Goal: Task Accomplishment & Management: Manage account settings

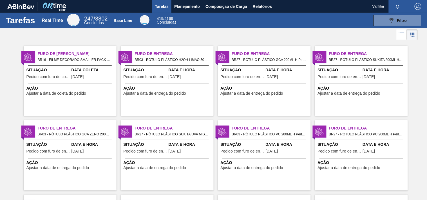
click at [176, 94] on span "Ajustar a data de entrega do pedido" at bounding box center [154, 93] width 63 height 4
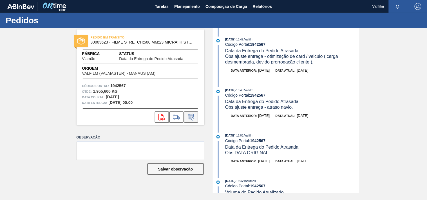
click at [192, 118] on icon at bounding box center [191, 117] width 9 height 7
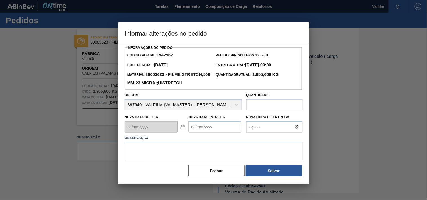
click at [197, 133] on Entrega "Nova Data Entrega" at bounding box center [214, 127] width 53 height 11
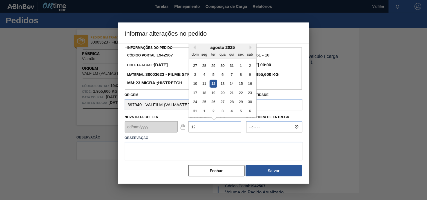
type Entrega "1"
type Entrega "13/08/2025"
click at [177, 157] on textarea at bounding box center [214, 151] width 178 height 19
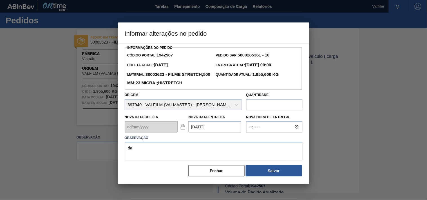
type textarea "d"
type textarea "f"
click at [211, 161] on textarea "data ajustada, confusao de informação." at bounding box center [214, 151] width 178 height 19
click at [228, 161] on textarea "data ajustada, confusao de informação." at bounding box center [214, 151] width 178 height 19
type textarea "data ajustada, confusao de informação."
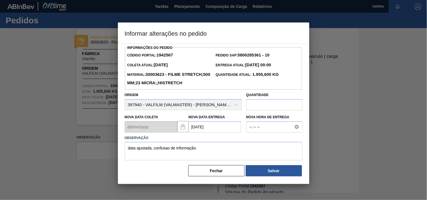
click at [270, 189] on div at bounding box center [213, 100] width 427 height 200
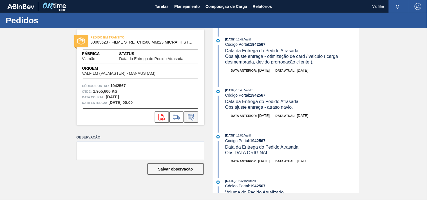
click at [192, 116] on icon at bounding box center [191, 117] width 9 height 7
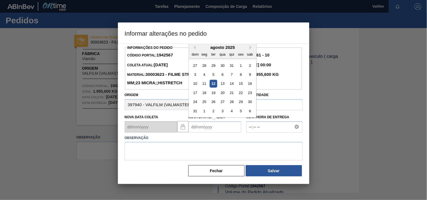
click at [208, 133] on Entrega "Nova Data Entrega" at bounding box center [214, 127] width 53 height 11
type Entrega "13/08/2025"
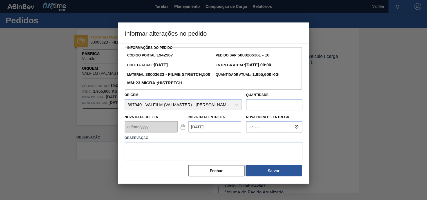
click at [162, 158] on textarea at bounding box center [214, 151] width 178 height 19
type textarea "d"
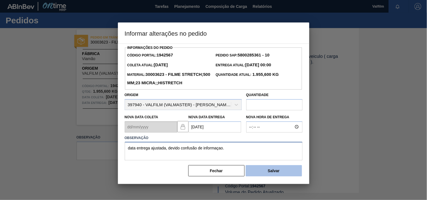
type textarea "data entrega ajustada, devido confusão de informaçao."
click at [263, 177] on button "Salvar" at bounding box center [274, 170] width 56 height 11
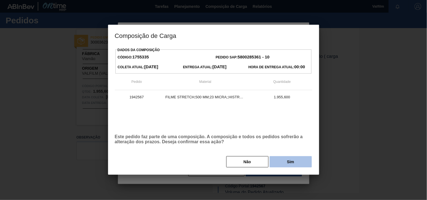
click at [282, 163] on button "Sim" at bounding box center [290, 161] width 42 height 11
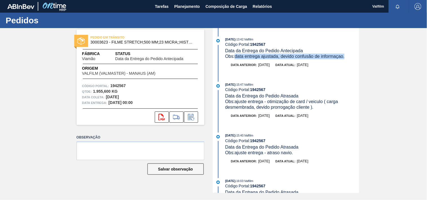
drag, startPoint x: 346, startPoint y: 58, endPoint x: 235, endPoint y: 59, distance: 111.1
click at [235, 59] on div "Obs: data entrega ajustada, devido confusão de informaçao." at bounding box center [292, 57] width 134 height 6
copy span "data entrega ajustada, devido confusão de informaçao."
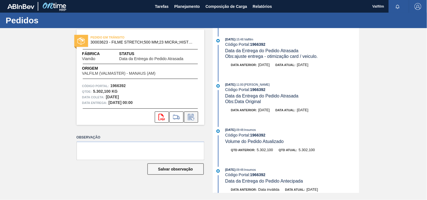
click at [192, 119] on icon at bounding box center [191, 117] width 9 height 7
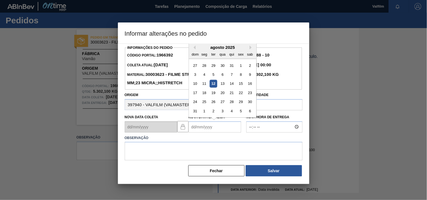
click at [193, 133] on Entrega "Nova Data Entrega" at bounding box center [214, 127] width 53 height 11
type Entrega "13/08/2025"
click at [155, 161] on textarea at bounding box center [214, 151] width 178 height 19
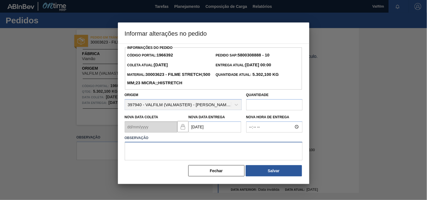
paste textarea "data entrega ajustada, devido confusão de informaçao."
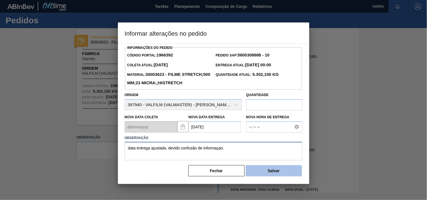
type textarea "data entrega ajustada, devido confusão de informaçao."
click at [277, 176] on button "Salvar" at bounding box center [274, 170] width 56 height 11
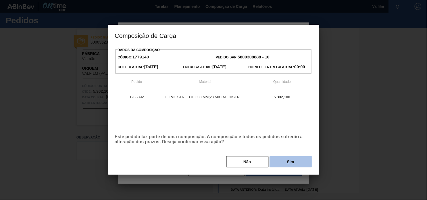
click at [281, 165] on button "Sim" at bounding box center [290, 161] width 42 height 11
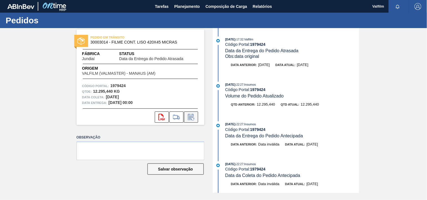
click at [193, 117] on icon at bounding box center [191, 117] width 9 height 7
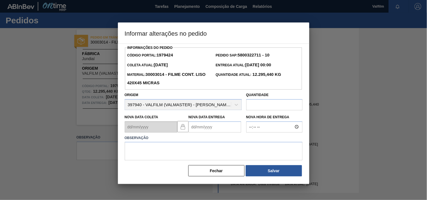
click at [200, 130] on Entrega "Nova Data Entrega" at bounding box center [214, 127] width 53 height 11
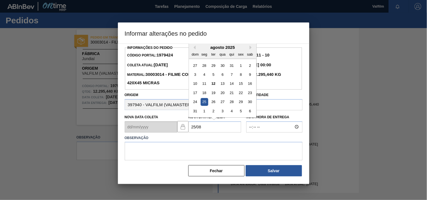
type Entrega "25/08/2025"
click at [195, 152] on textarea at bounding box center [214, 151] width 178 height 19
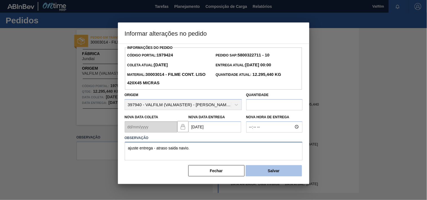
type textarea "ajuste entrega - atraso saida navio."
click at [285, 174] on button "Salvar" at bounding box center [274, 170] width 56 height 11
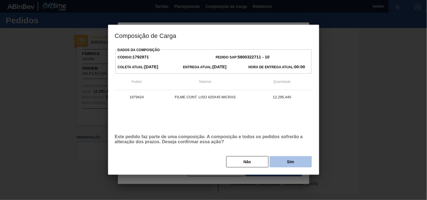
click at [302, 164] on button "Sim" at bounding box center [290, 161] width 42 height 11
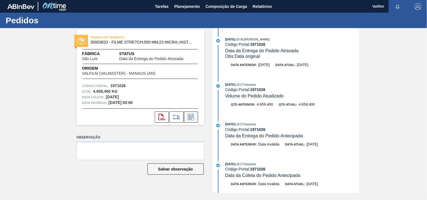
click at [193, 118] on icon at bounding box center [191, 117] width 9 height 7
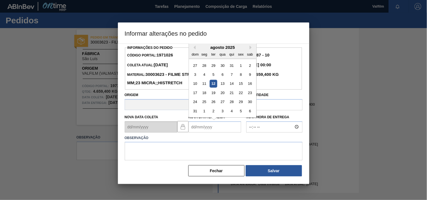
drag, startPoint x: 193, startPoint y: 136, endPoint x: 190, endPoint y: 136, distance: 3.1
click at [193, 133] on Entrega "Nova Data Entrega" at bounding box center [214, 127] width 53 height 11
click at [205, 97] on div "18" at bounding box center [204, 93] width 8 height 8
type Entrega "[DATE]"
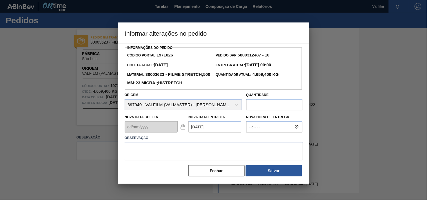
click at [187, 159] on textarea at bounding box center [214, 151] width 178 height 19
type textarea "a"
type textarea "data original - dia de semana."
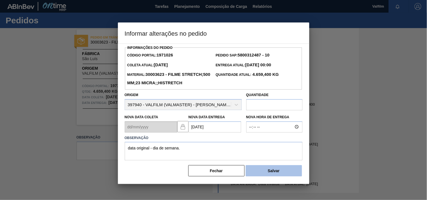
click at [272, 177] on button "Salvar" at bounding box center [274, 170] width 56 height 11
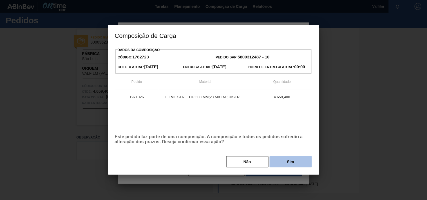
click at [279, 165] on button "Sim" at bounding box center [290, 161] width 42 height 11
